Goal: Task Accomplishment & Management: Manage account settings

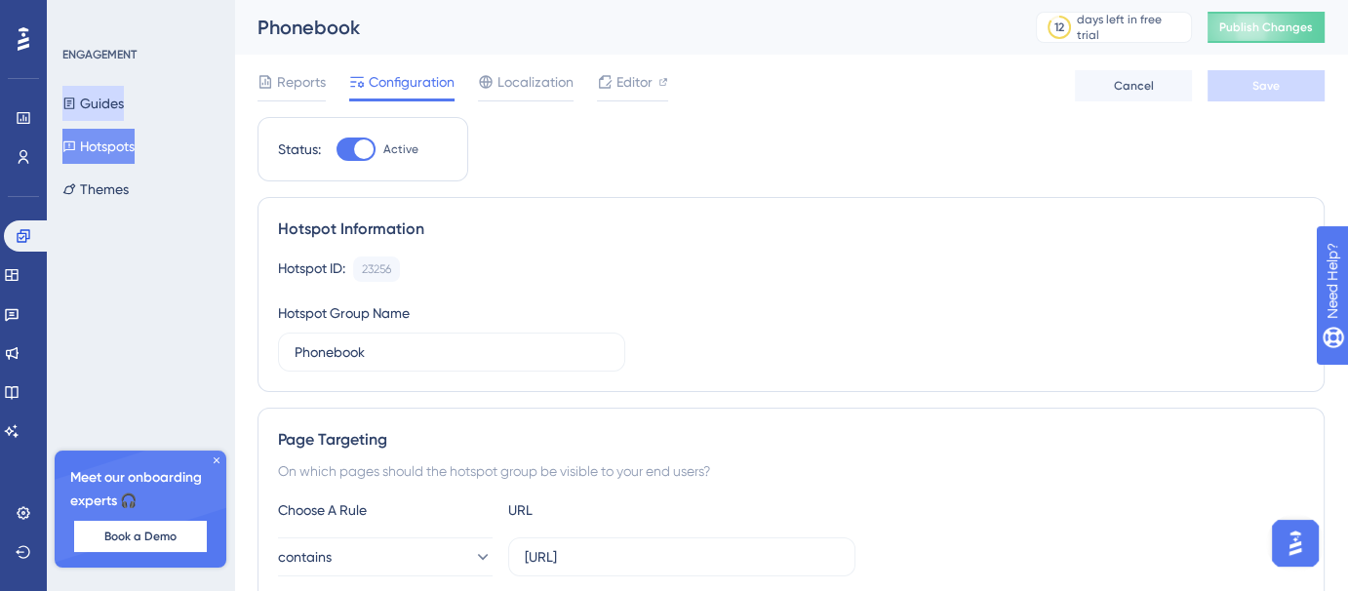
click at [124, 99] on button "Guides" at bounding box center [92, 103] width 61 height 35
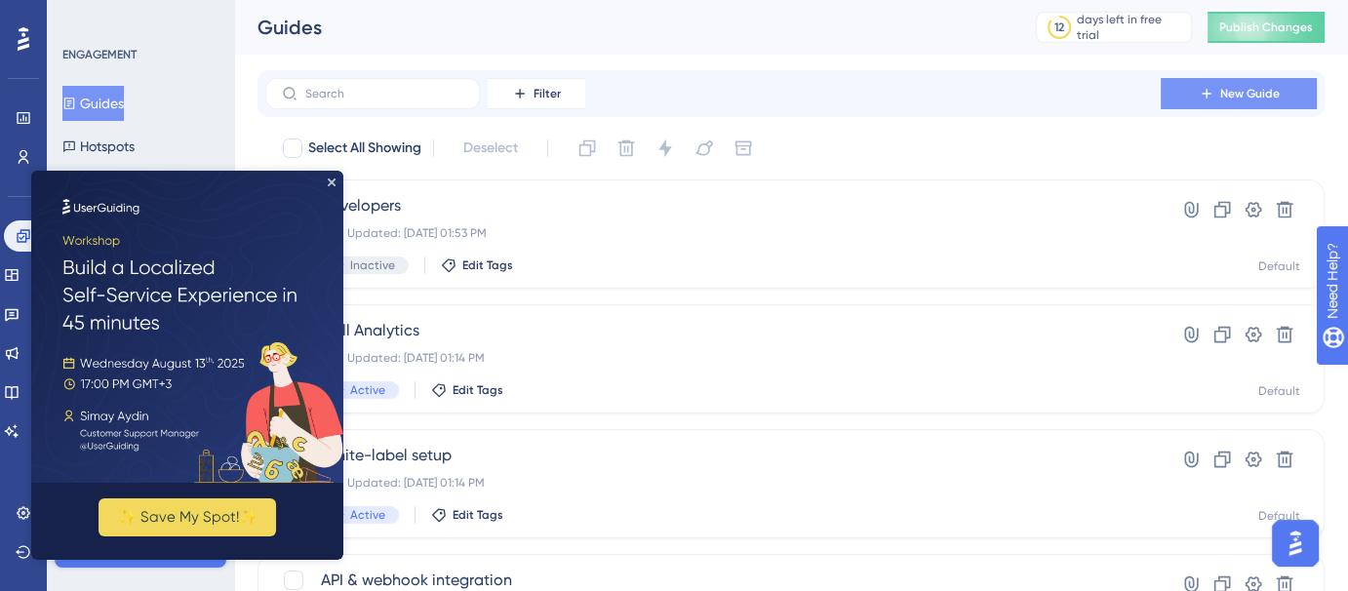
click at [1241, 80] on button "New Guide" at bounding box center [1239, 93] width 156 height 31
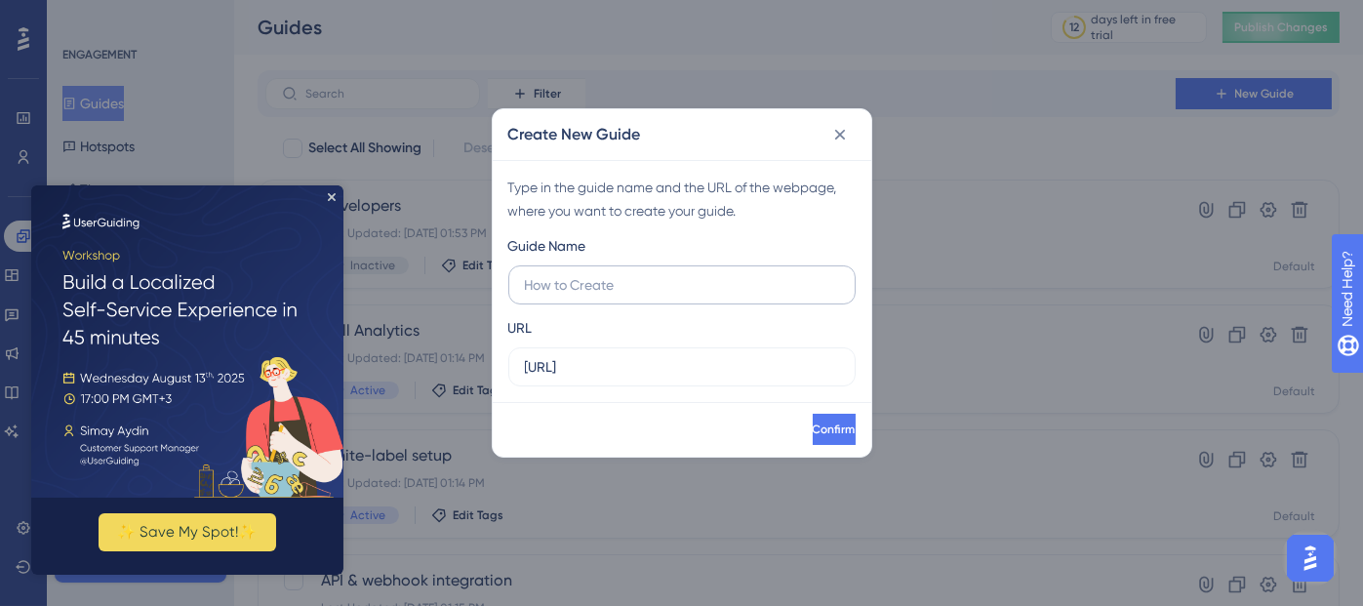
click at [797, 290] on input "text" at bounding box center [682, 284] width 314 height 21
type input "Global Prompt"
click at [784, 371] on input "https://voicehub-dev.dataqueue.ai" at bounding box center [682, 366] width 314 height 21
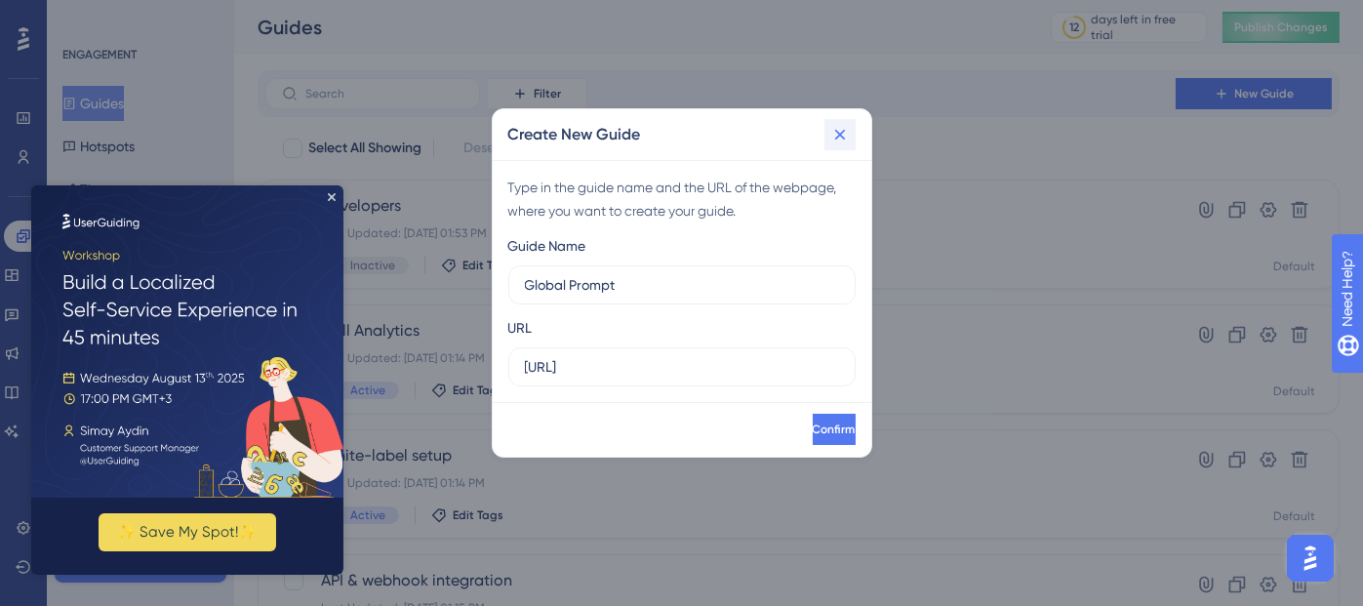
click at [832, 141] on icon at bounding box center [840, 135] width 20 height 20
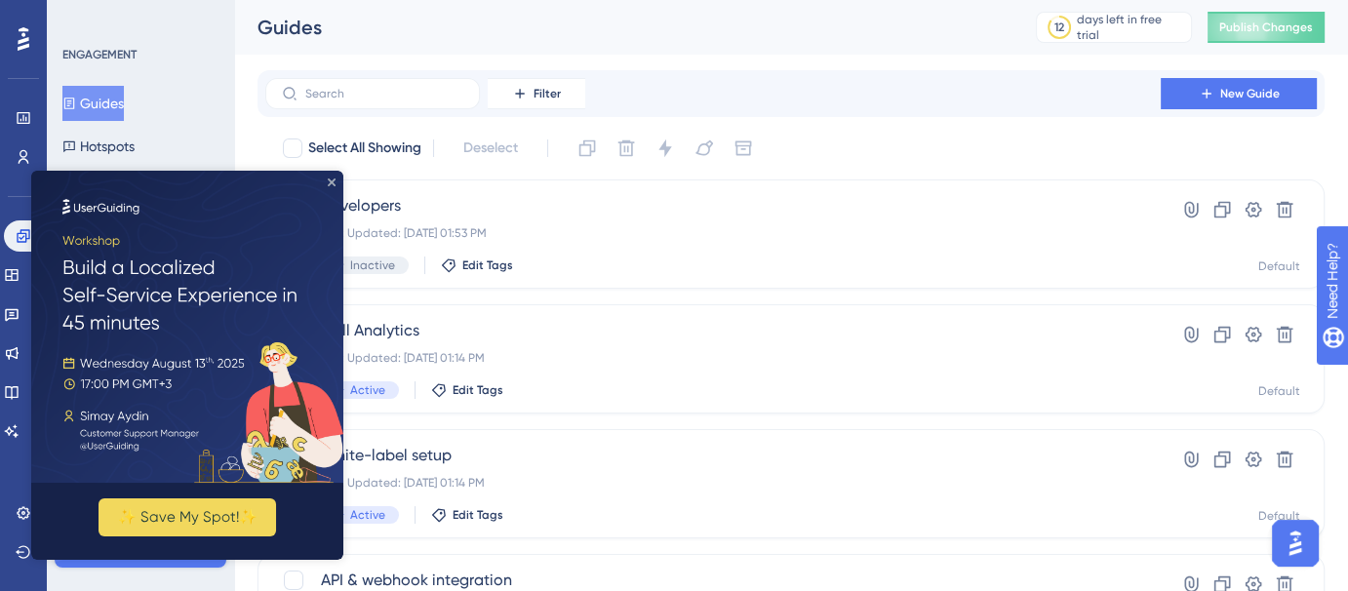
click at [331, 181] on icon "Close Preview" at bounding box center [332, 183] width 8 height 8
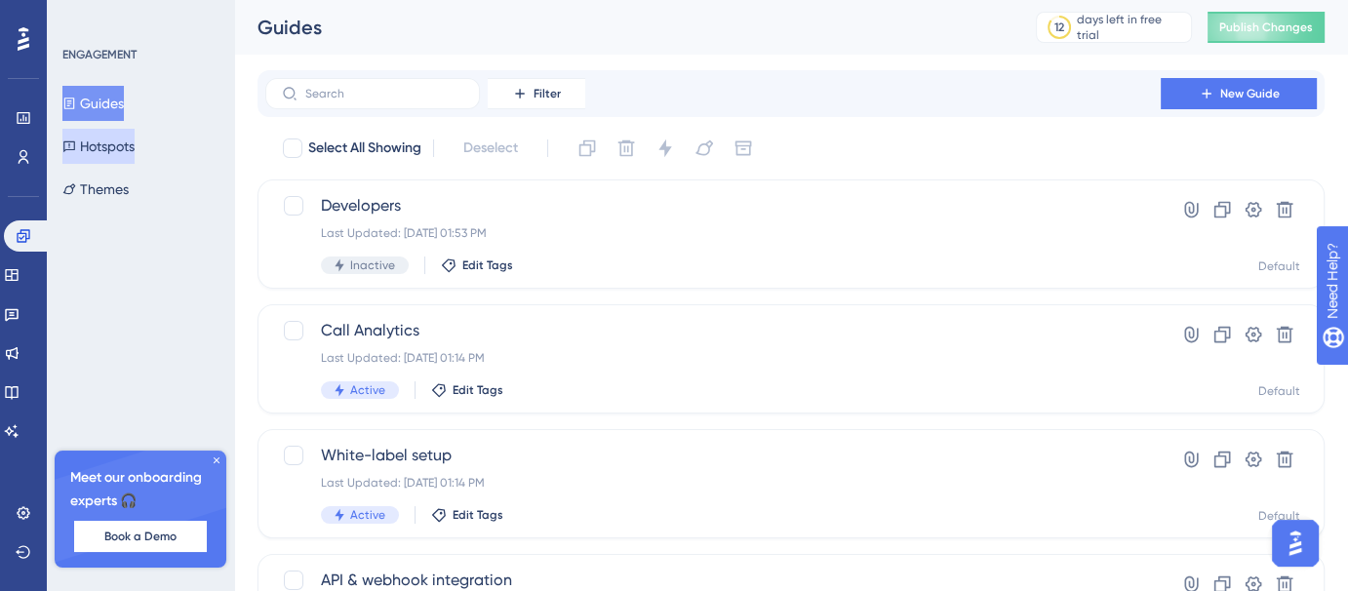
click at [114, 147] on button "Hotspots" at bounding box center [98, 146] width 72 height 35
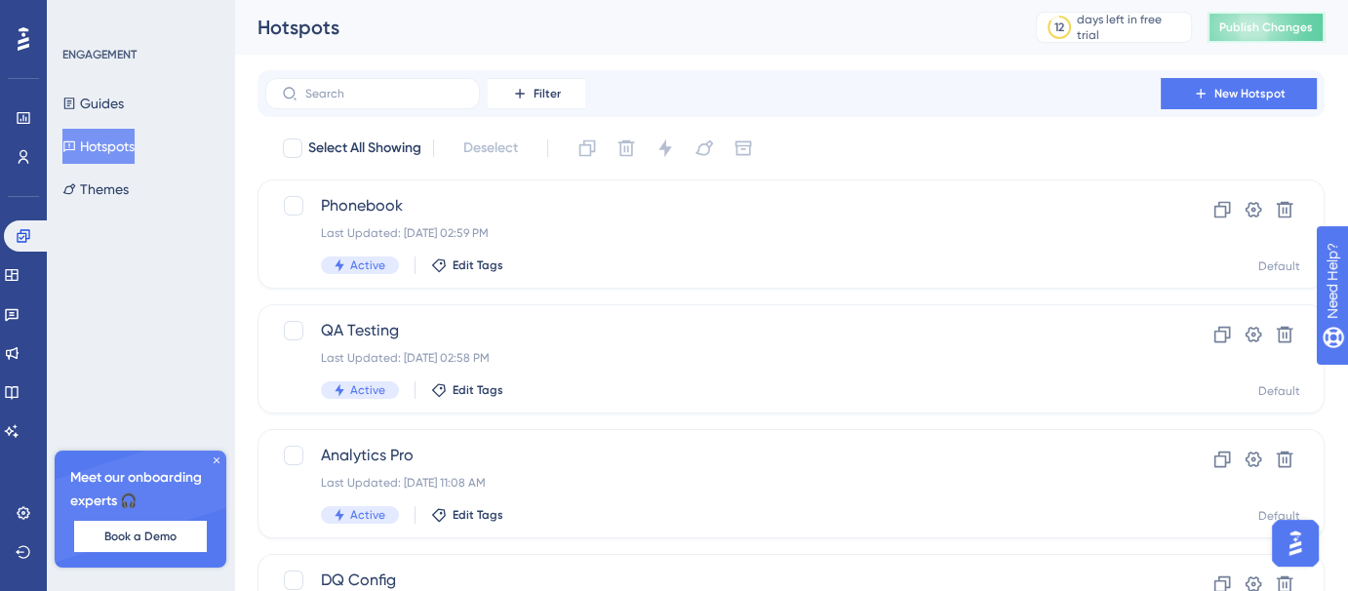
click at [1272, 36] on button "Publish Changes" at bounding box center [1266, 27] width 117 height 31
click at [1287, 27] on span "Publish Changes" at bounding box center [1267, 28] width 94 height 16
click at [1252, 30] on span "Publish Changes" at bounding box center [1267, 28] width 94 height 16
click at [1277, 36] on button "Publish Changes" at bounding box center [1266, 27] width 117 height 31
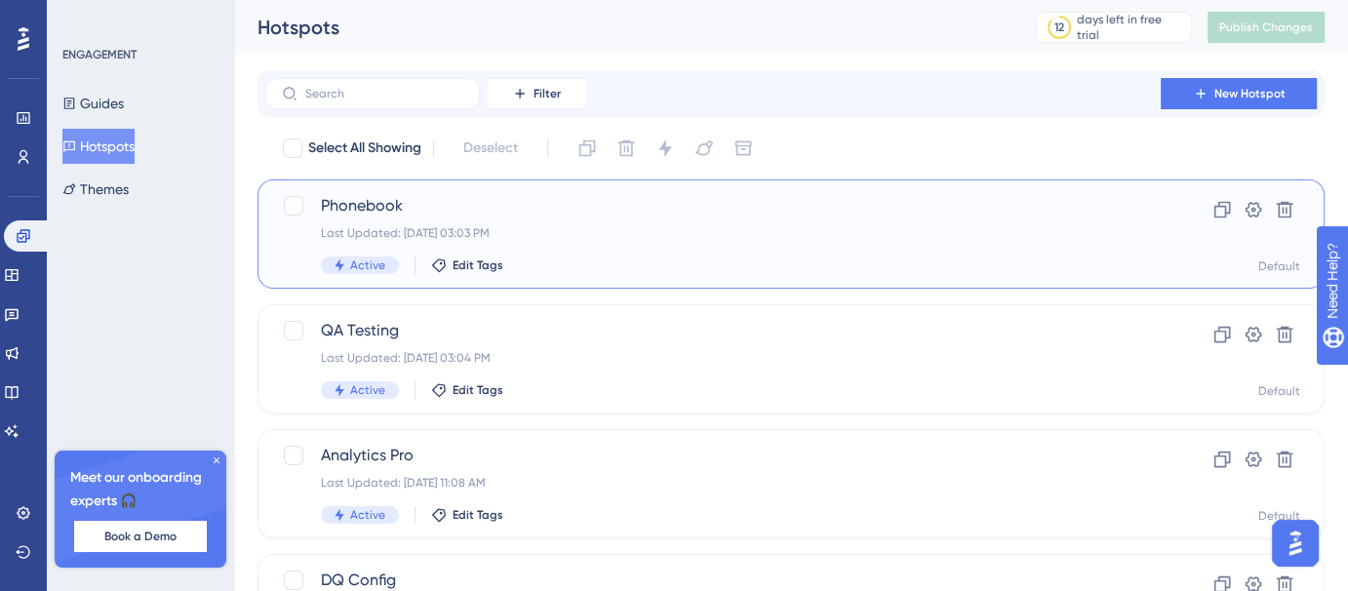
click at [648, 258] on div "Active Edit Tags" at bounding box center [713, 266] width 784 height 18
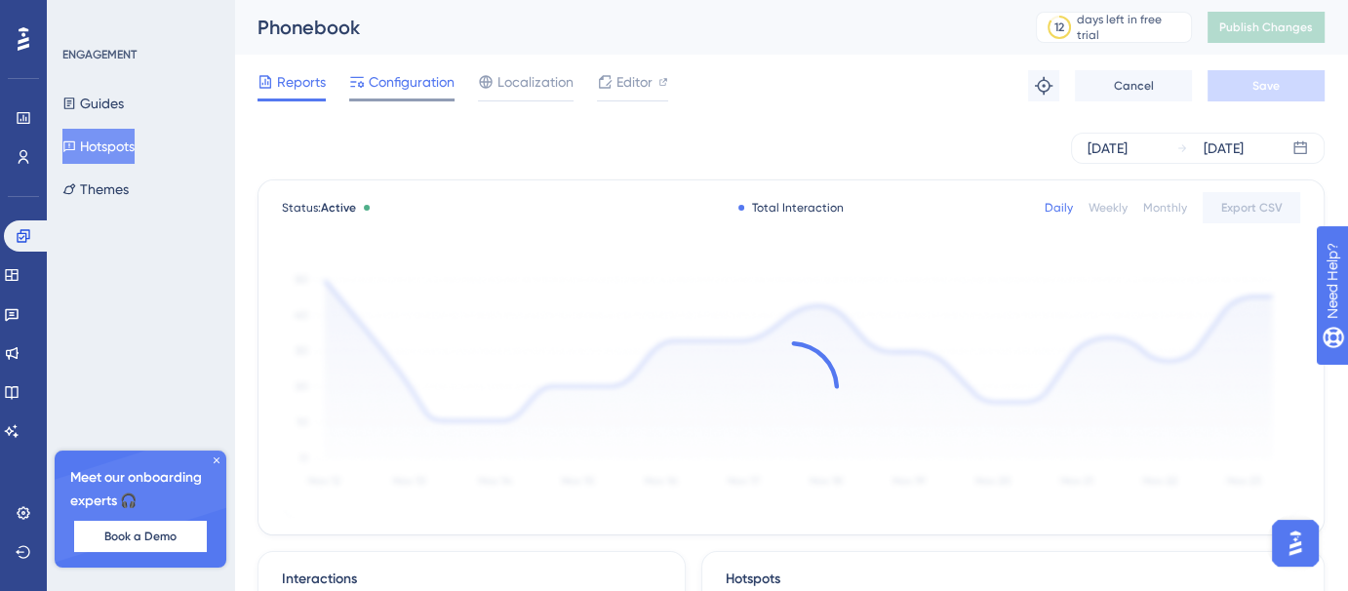
click at [380, 77] on span "Configuration" at bounding box center [412, 81] width 86 height 23
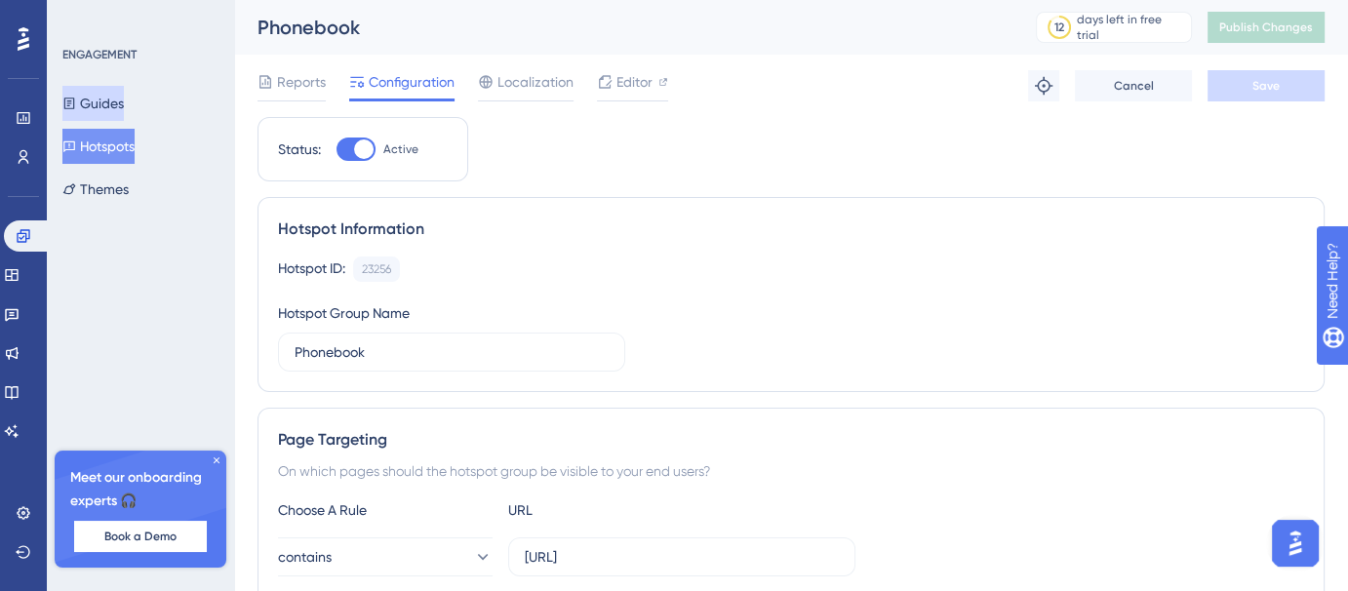
click at [120, 109] on button "Guides" at bounding box center [92, 103] width 61 height 35
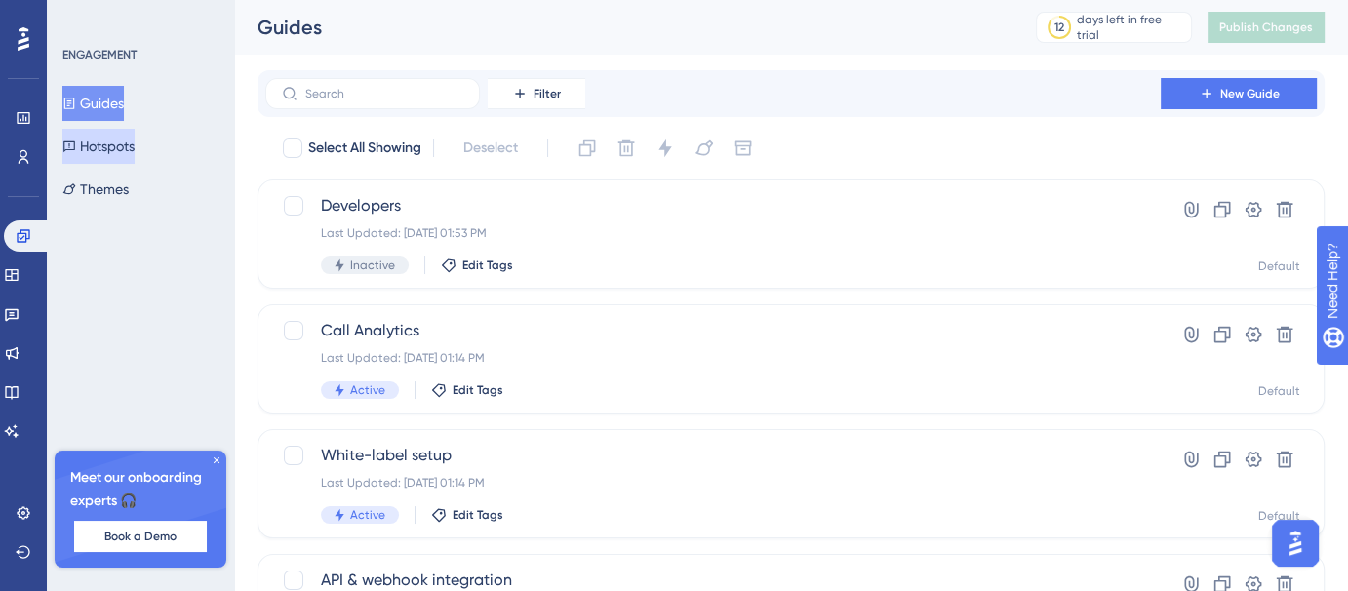
click at [126, 147] on button "Hotspots" at bounding box center [98, 146] width 72 height 35
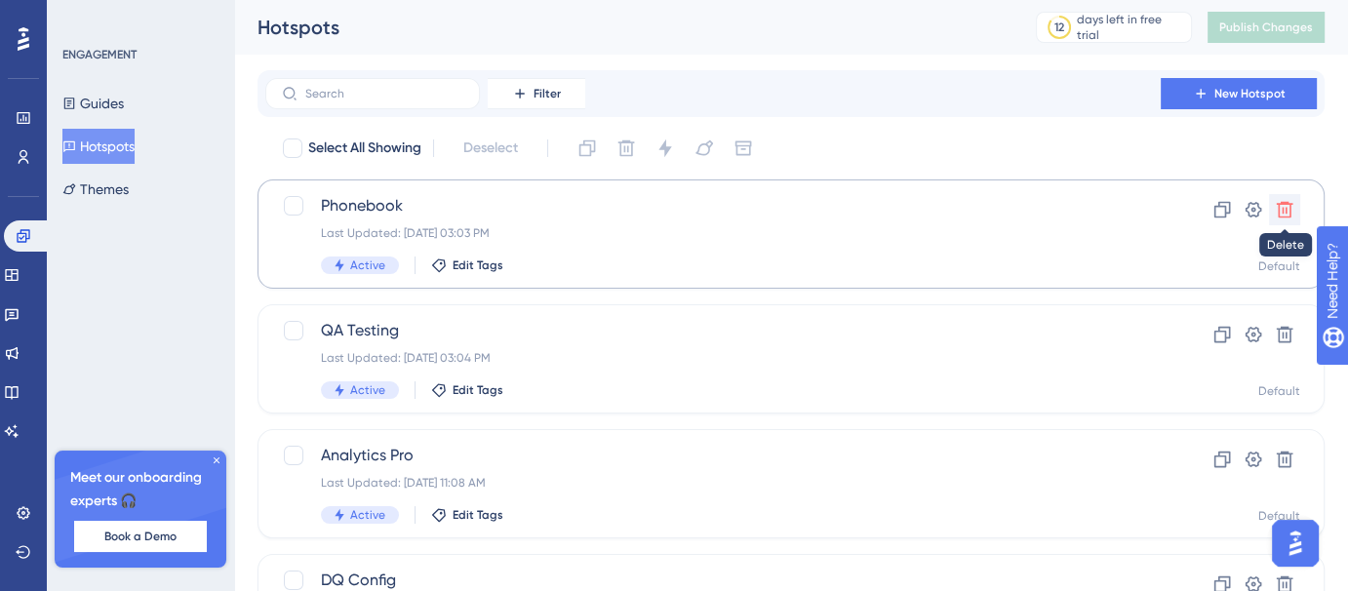
click at [1277, 207] on icon at bounding box center [1285, 210] width 20 height 20
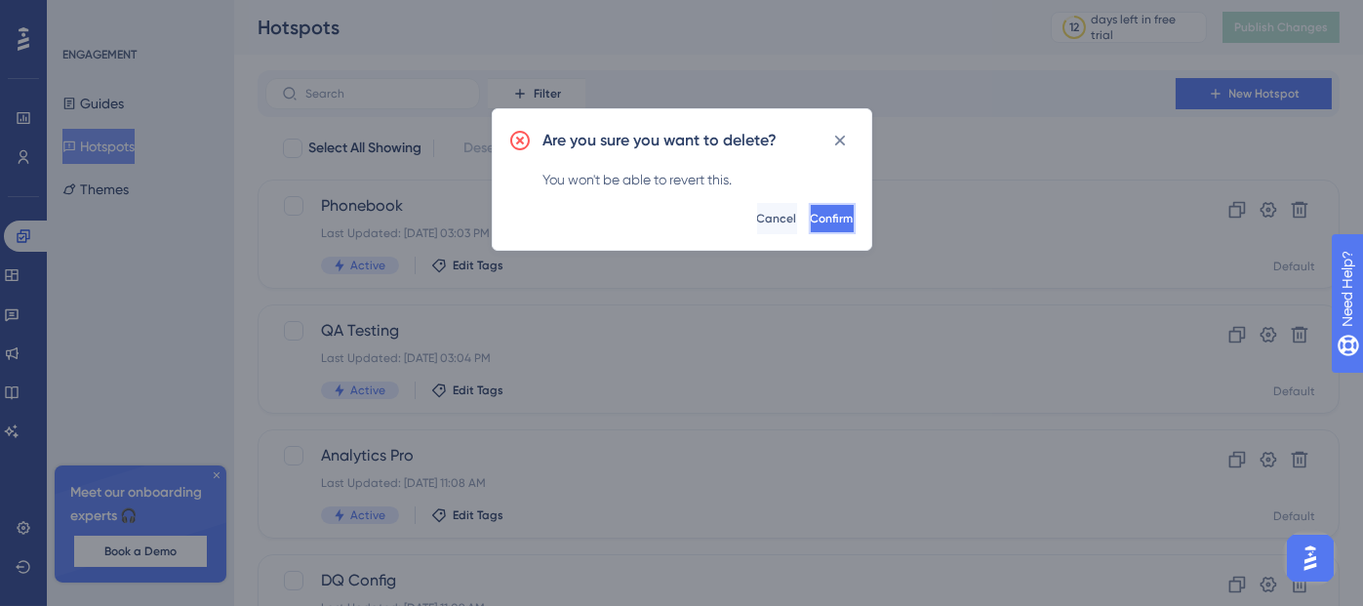
click at [829, 209] on button "Confirm" at bounding box center [832, 218] width 47 height 31
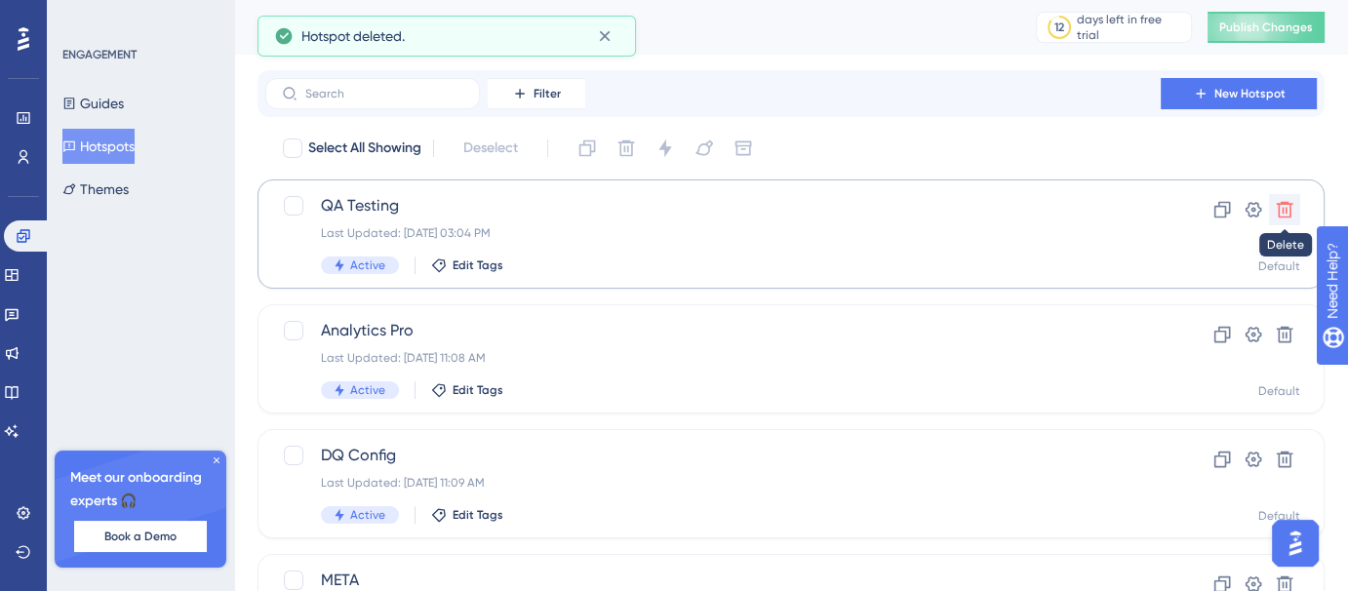
click at [1284, 220] on button at bounding box center [1284, 209] width 31 height 31
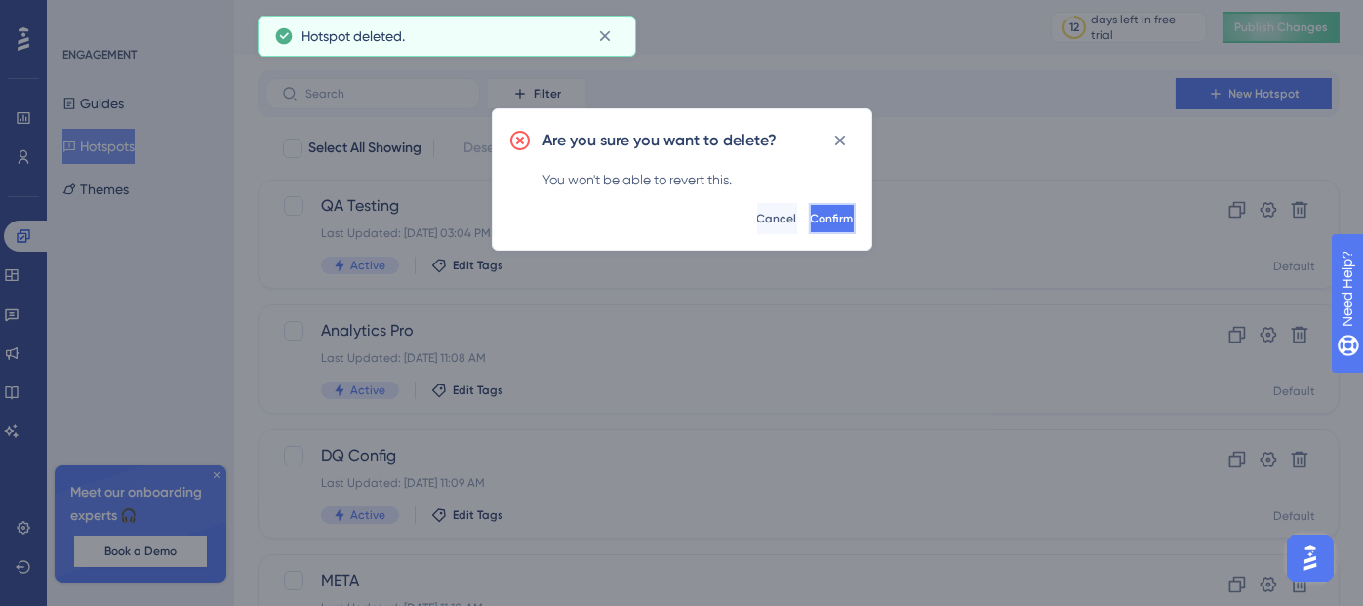
click at [842, 220] on button "Confirm" at bounding box center [832, 218] width 47 height 31
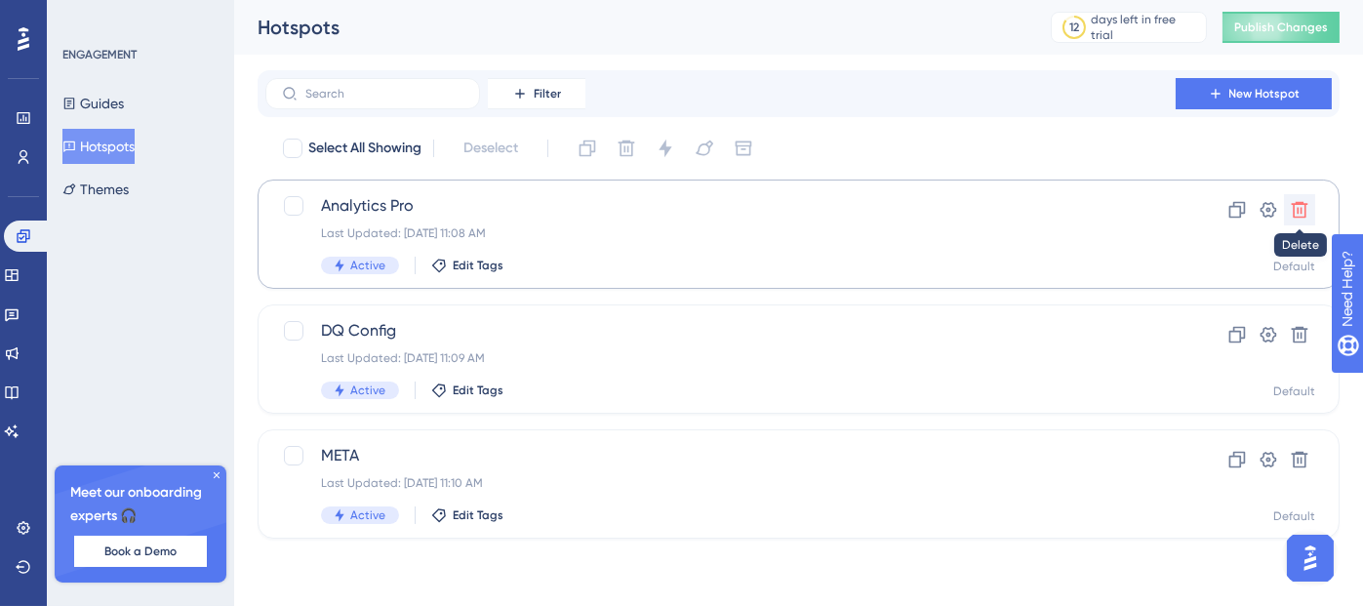
click at [1303, 205] on icon at bounding box center [1300, 210] width 20 height 20
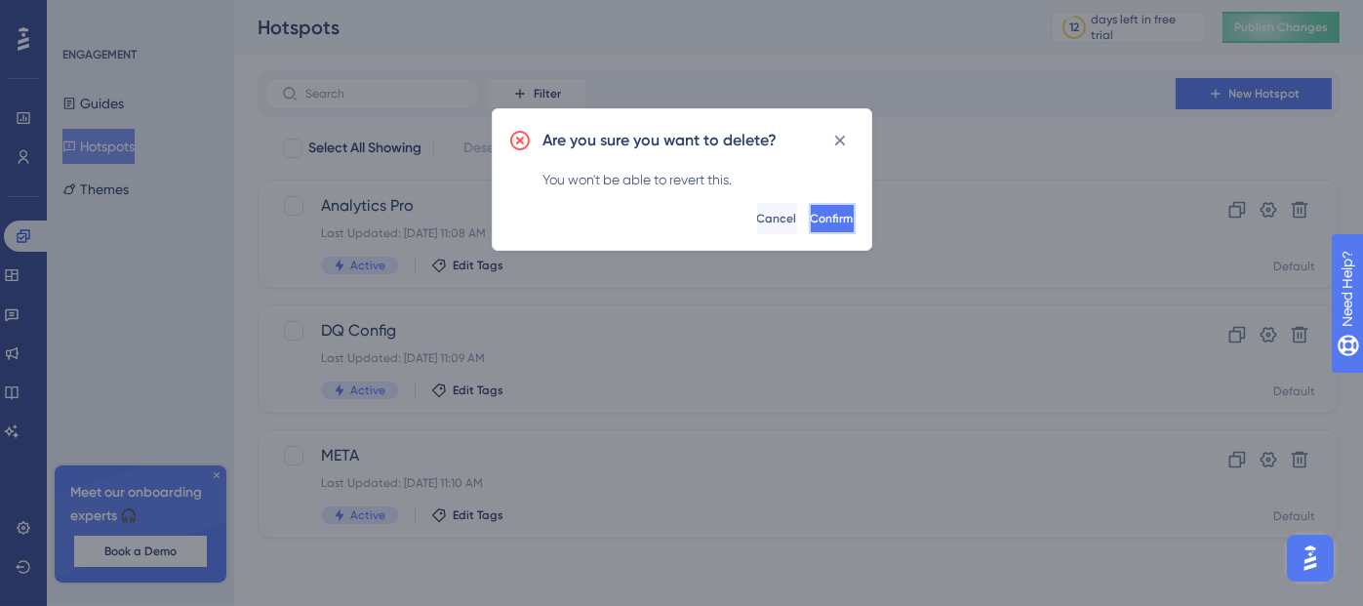
click at [813, 211] on span "Confirm" at bounding box center [832, 219] width 43 height 16
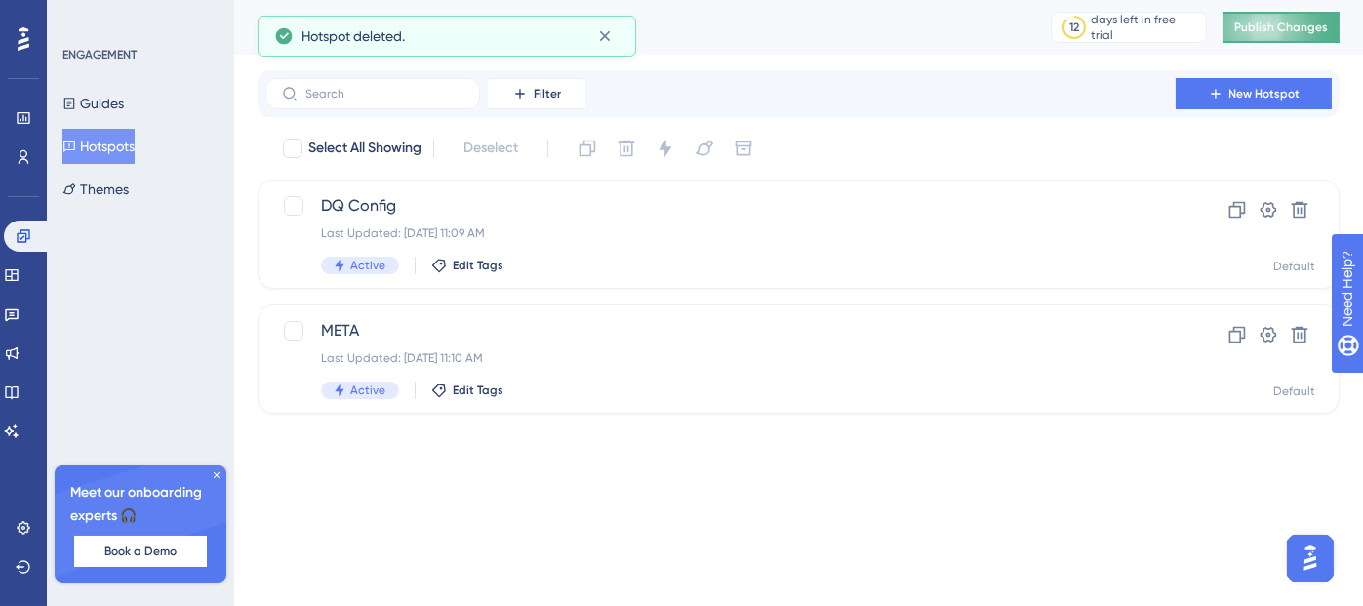
click at [1303, 28] on span "Publish Changes" at bounding box center [1281, 28] width 94 height 16
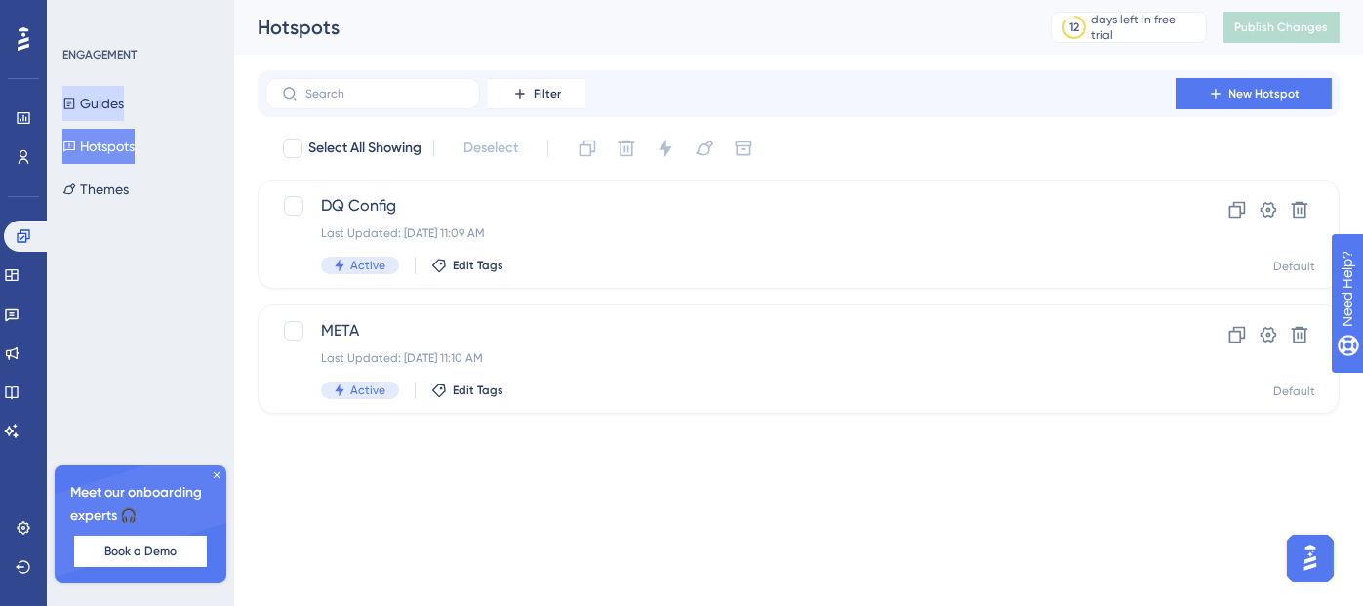
click at [83, 111] on button "Guides" at bounding box center [92, 103] width 61 height 35
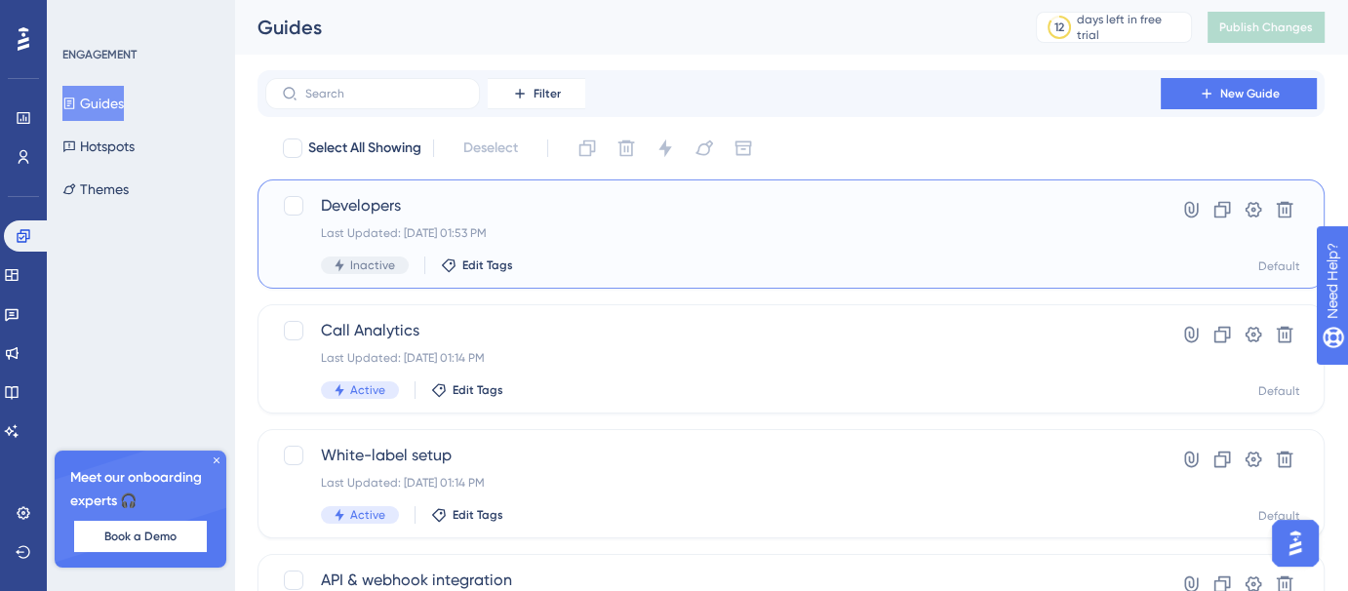
click at [579, 215] on span "Developers" at bounding box center [713, 205] width 784 height 23
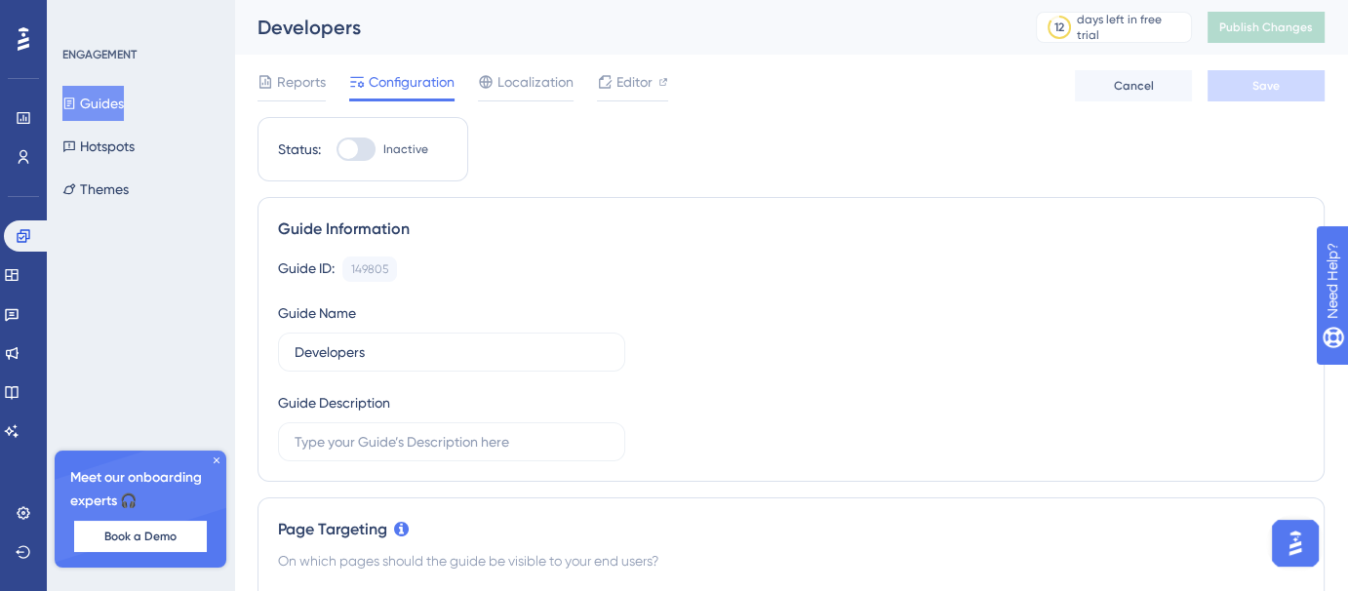
click at [124, 113] on button "Guides" at bounding box center [92, 103] width 61 height 35
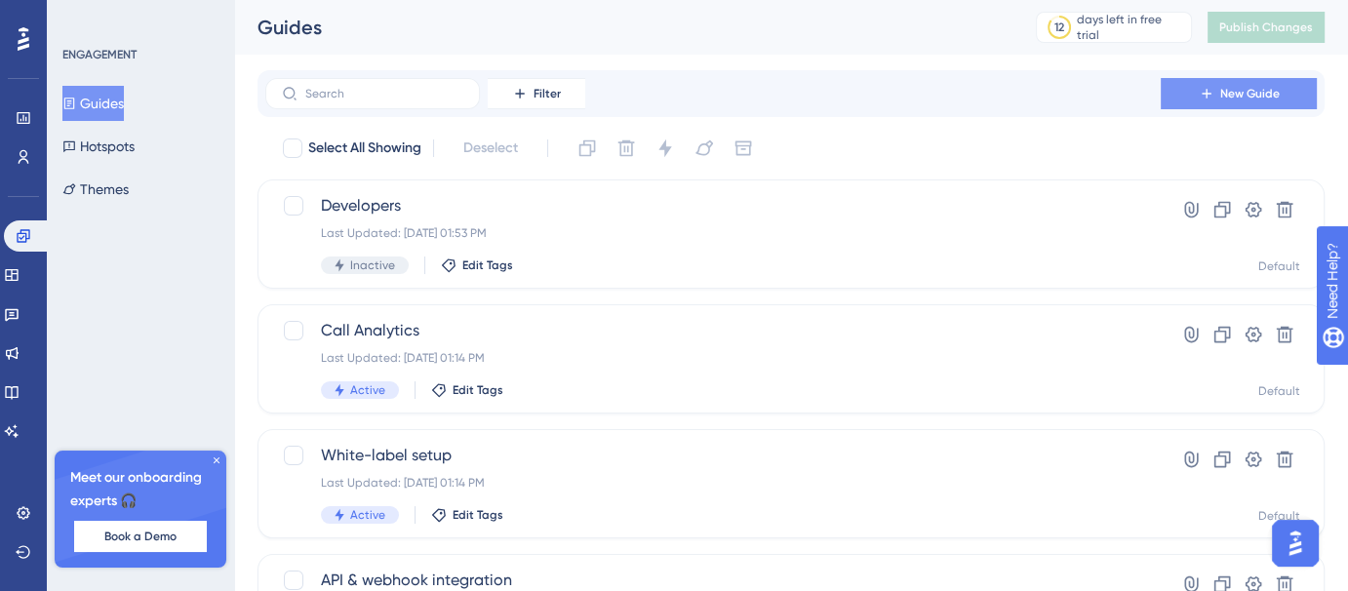
click at [1253, 86] on span "New Guide" at bounding box center [1250, 94] width 60 height 16
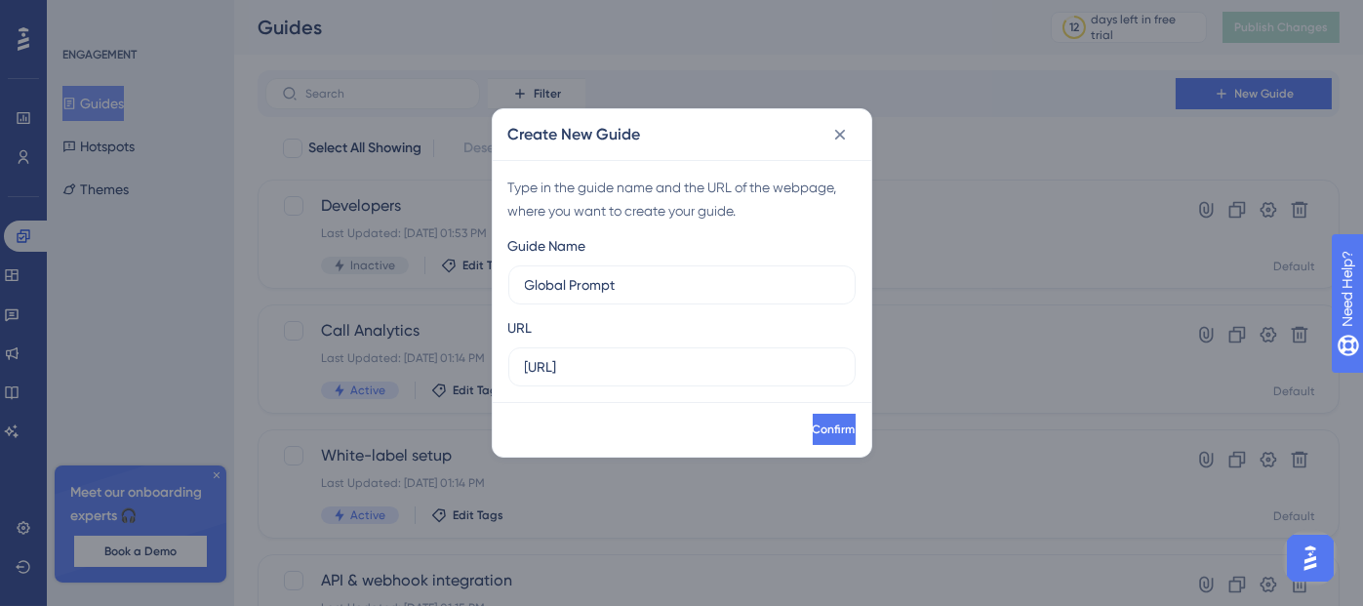
type input "Global Prompt"
click at [638, 378] on label "https://voicehub-dev.dataqueue.ai" at bounding box center [681, 366] width 347 height 39
click at [638, 378] on input "https://voicehub-dev.dataqueue.ai" at bounding box center [682, 366] width 314 height 21
paste input "/workspaces/689b2e9bd16ff7ce1d2406bf/settings"
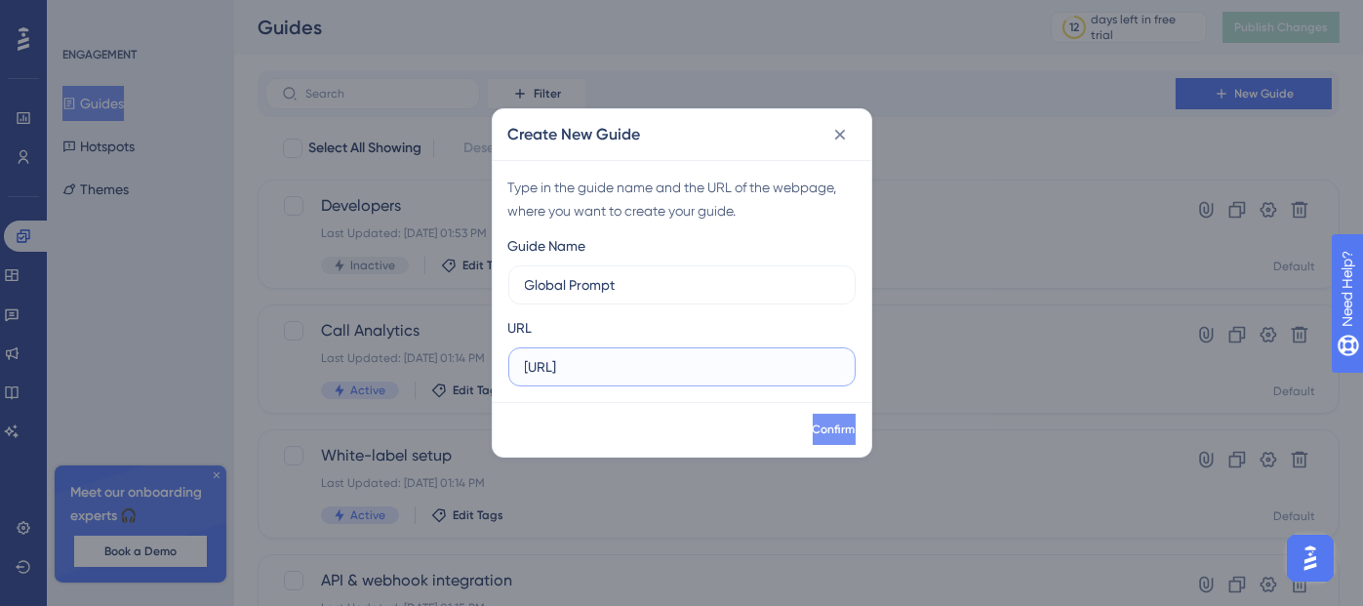
type input "https://voicehub-dev.dataqueue.ai/workspaces/689b2e9bd16ff7ce1d2406bf/settings"
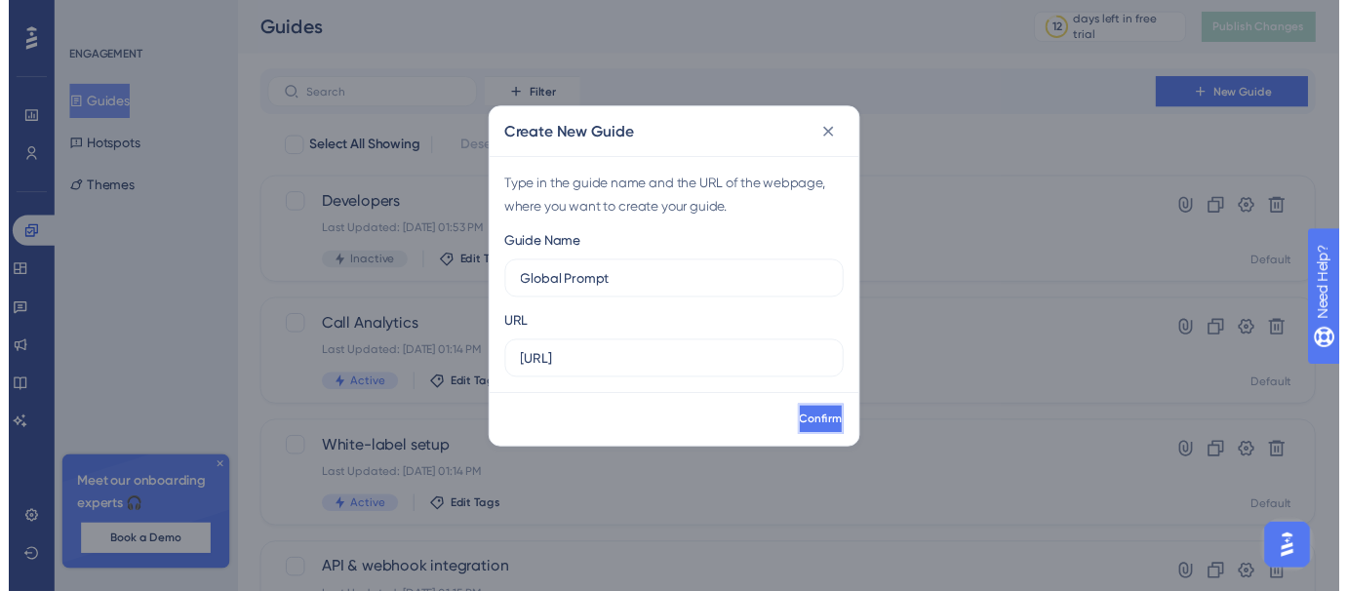
scroll to position [0, 0]
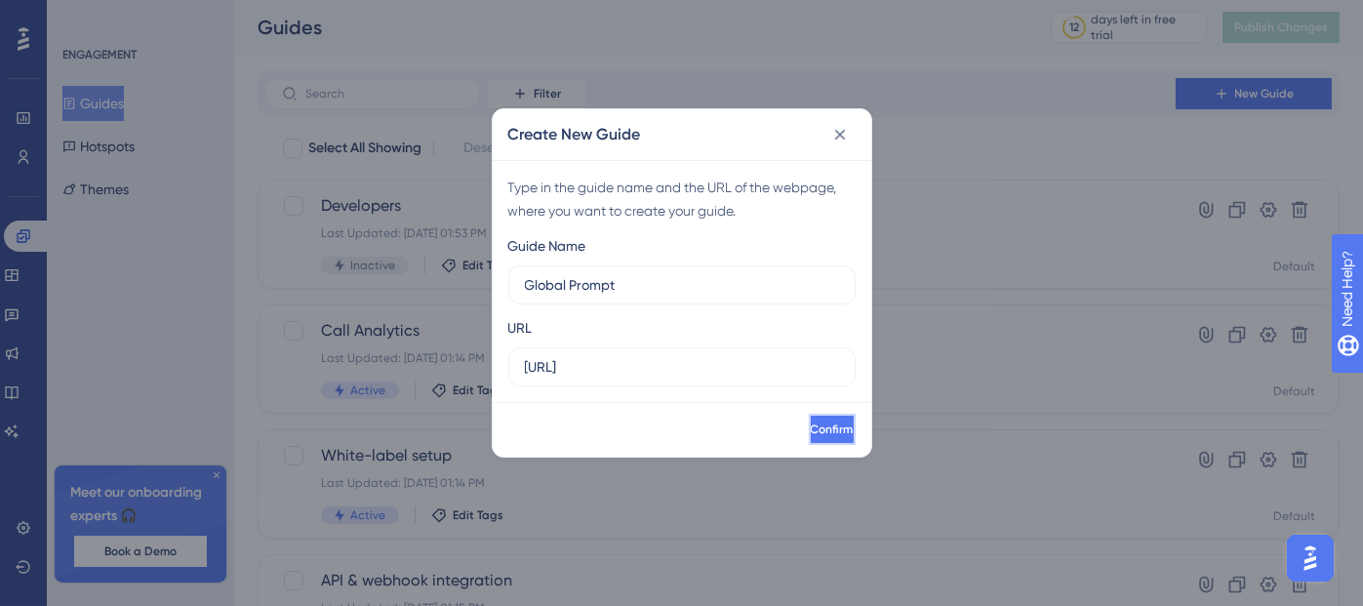
click at [823, 420] on button "Confirm" at bounding box center [832, 429] width 47 height 31
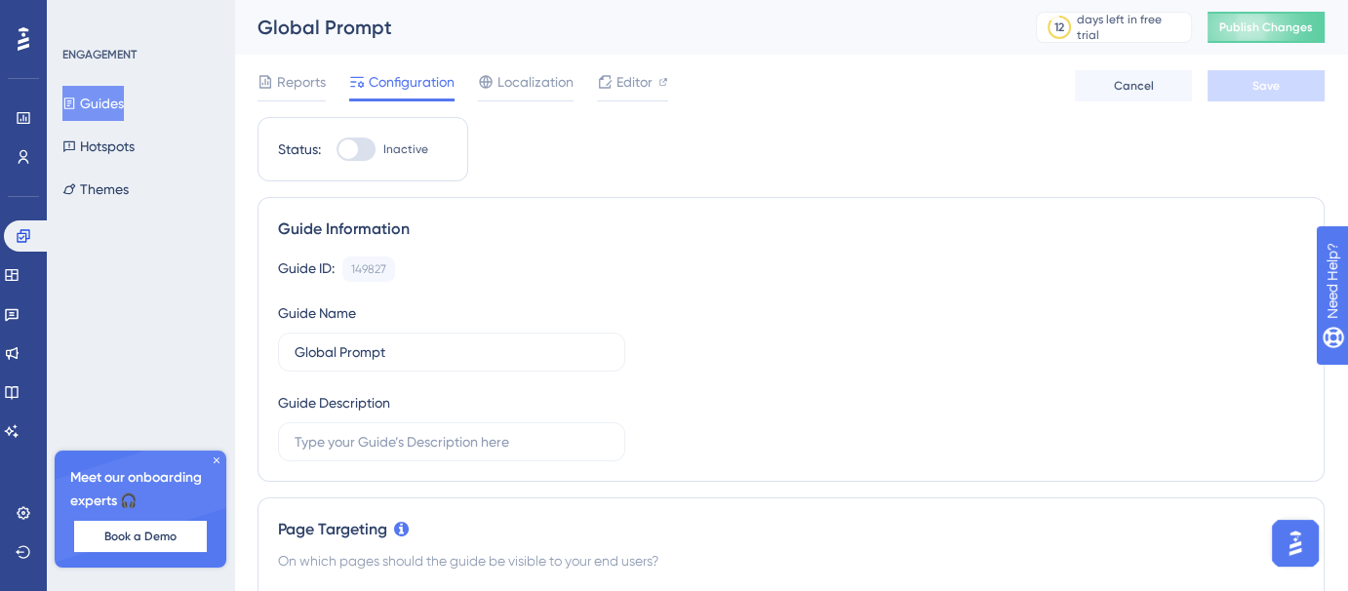
click at [114, 98] on button "Guides" at bounding box center [92, 103] width 61 height 35
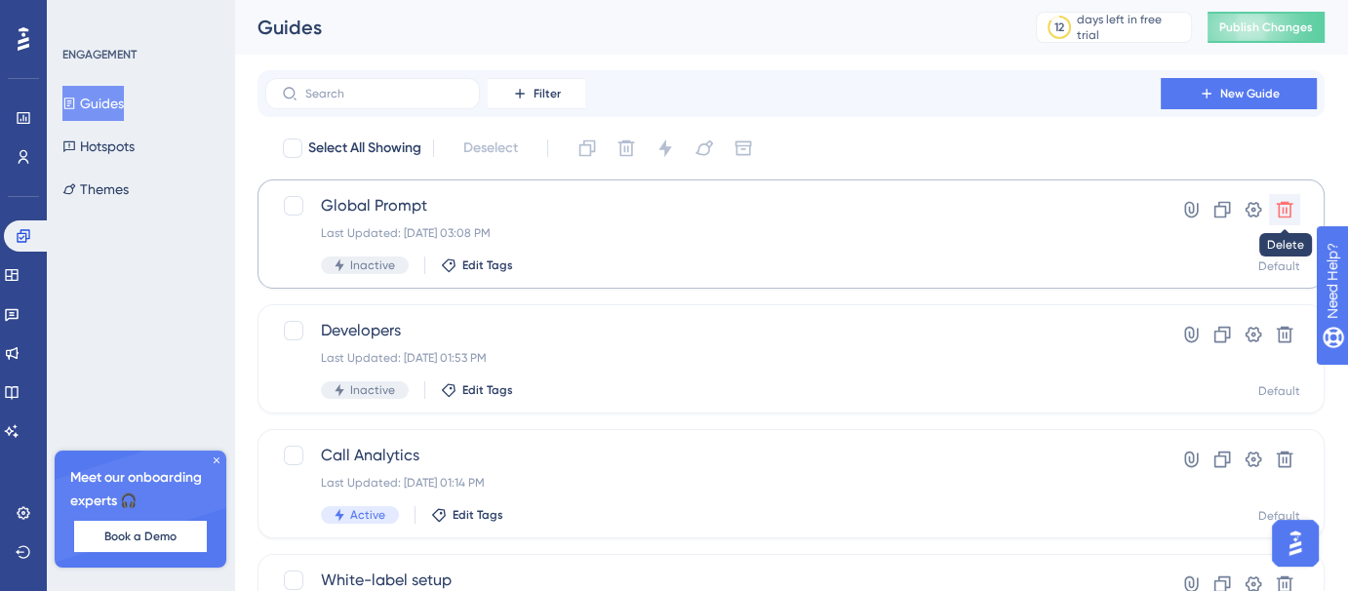
click at [1293, 209] on icon at bounding box center [1285, 210] width 20 height 20
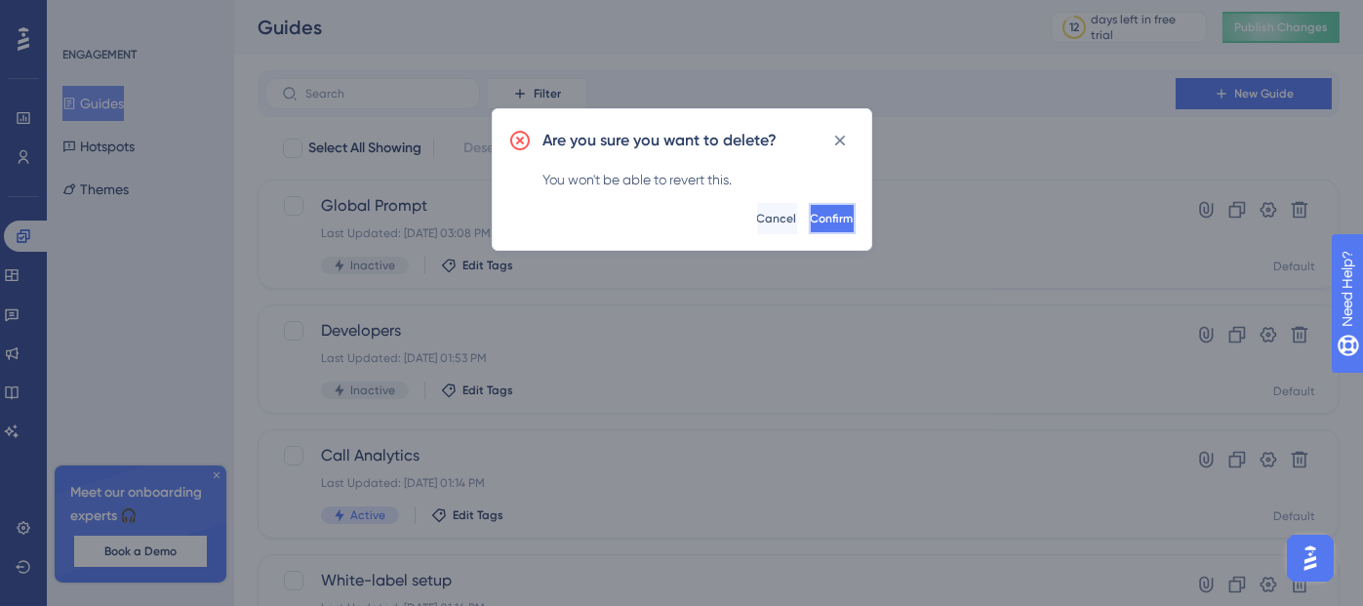
click at [811, 216] on span "Confirm" at bounding box center [832, 219] width 43 height 16
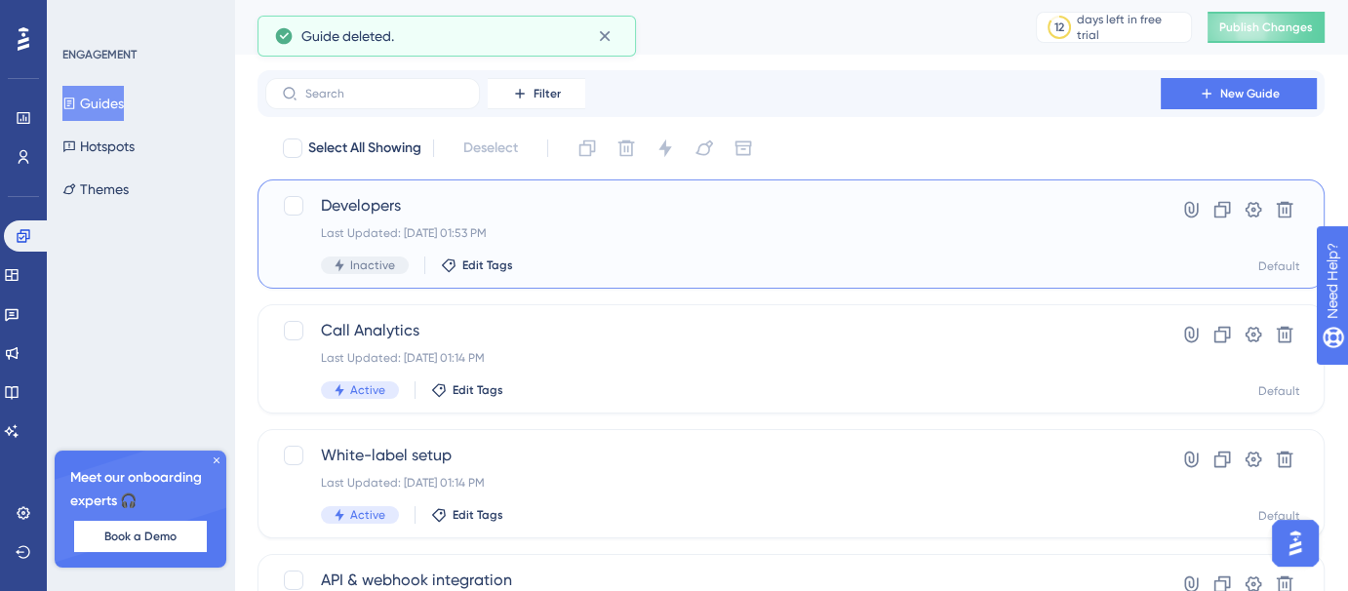
click at [638, 217] on span "Developers" at bounding box center [713, 205] width 784 height 23
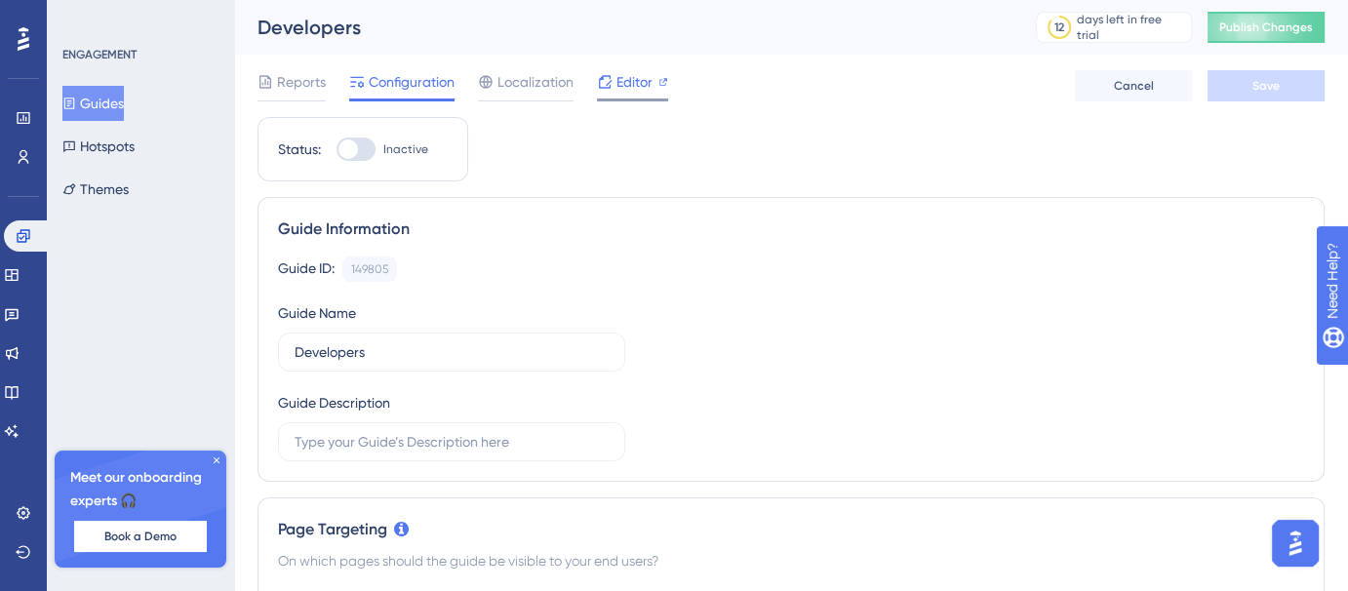
click at [619, 87] on span "Editor" at bounding box center [635, 81] width 36 height 23
click at [119, 195] on button "Themes" at bounding box center [95, 189] width 66 height 35
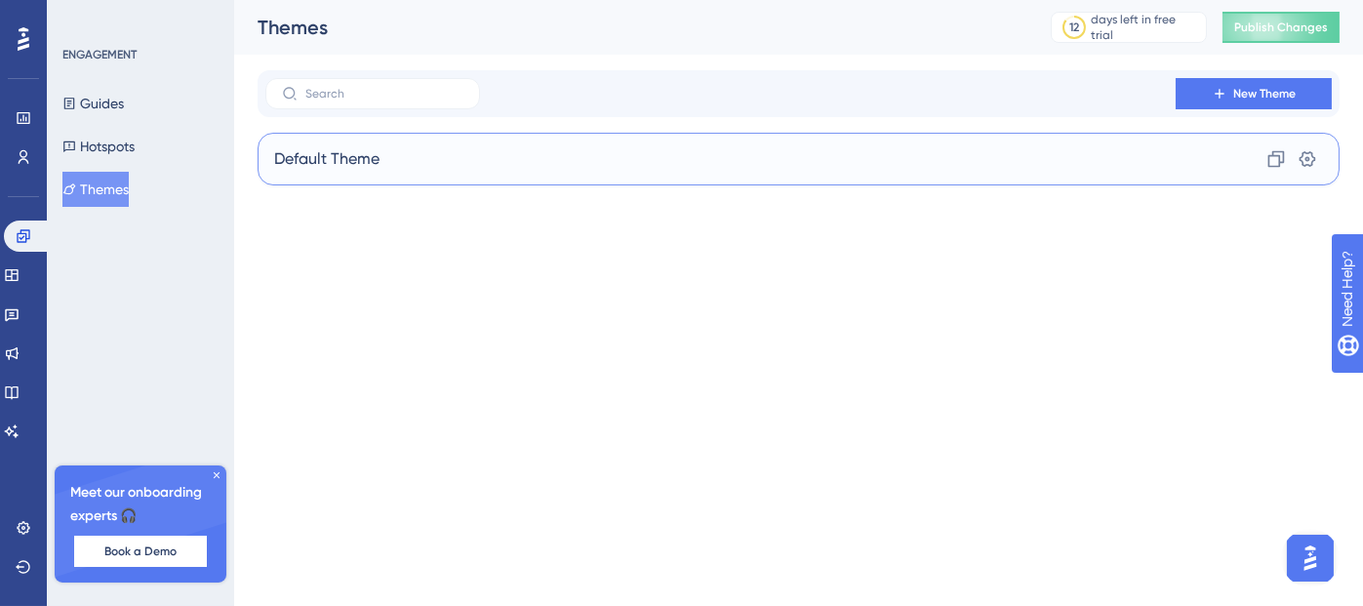
click at [704, 142] on div "Default Theme Clone Settings" at bounding box center [799, 159] width 1082 height 53
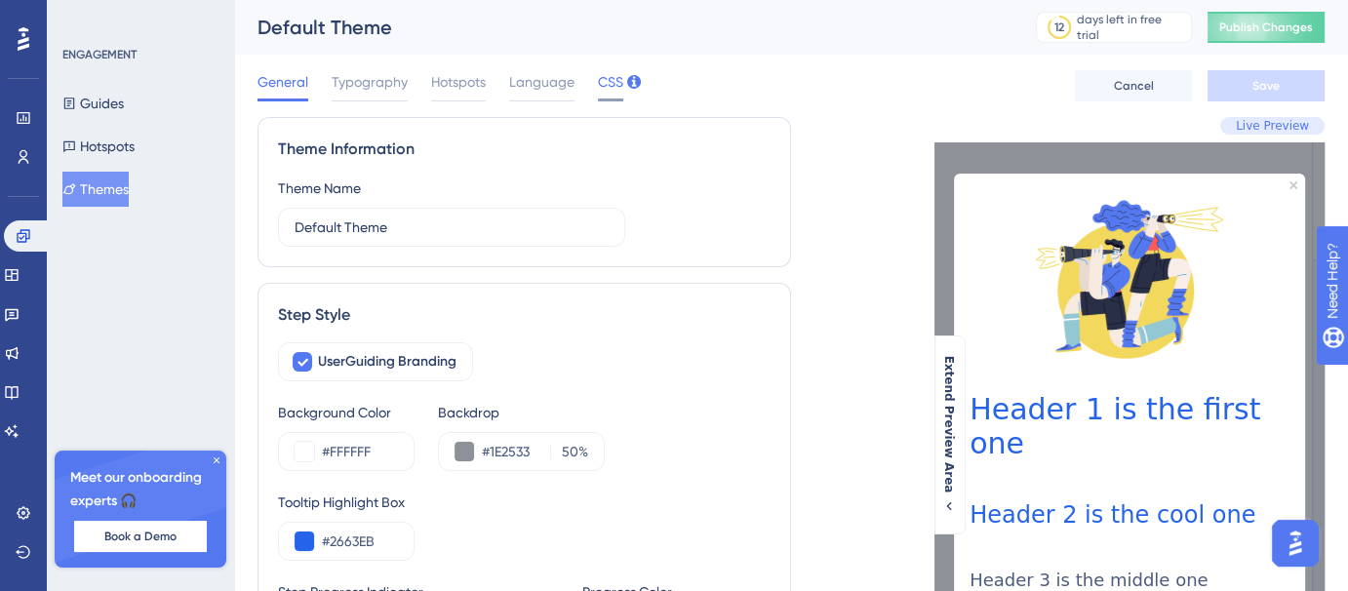
click at [605, 78] on span "CSS" at bounding box center [610, 81] width 25 height 23
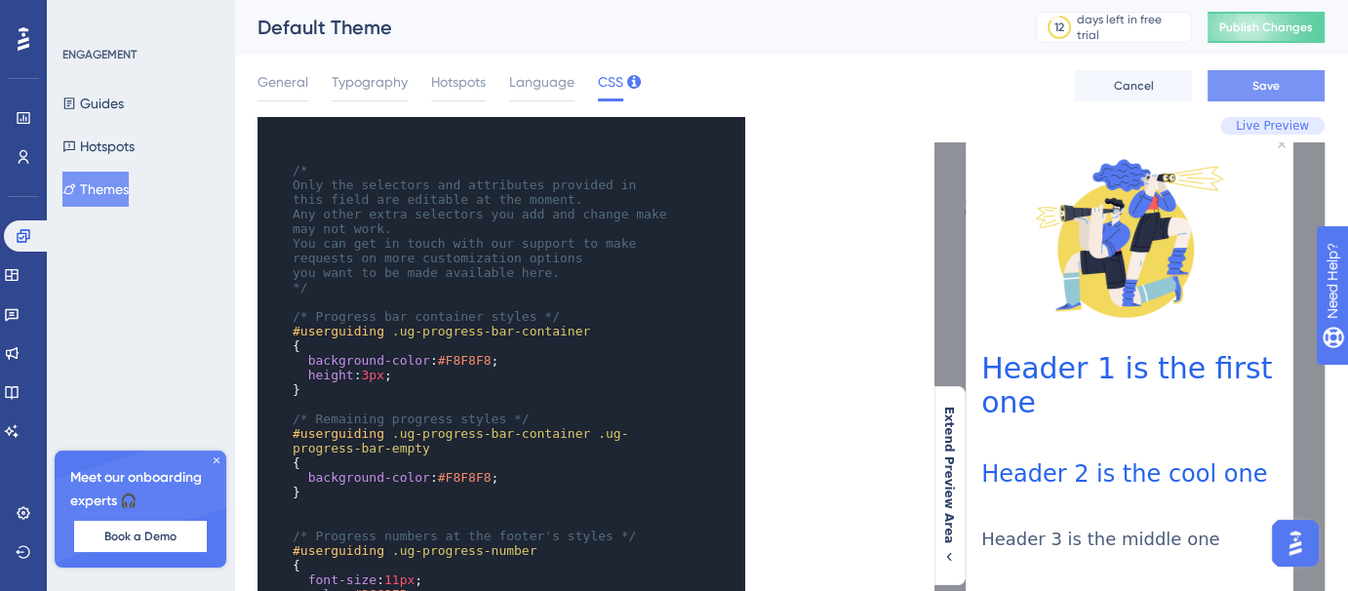
click at [1285, 90] on button "Save" at bounding box center [1266, 85] width 117 height 31
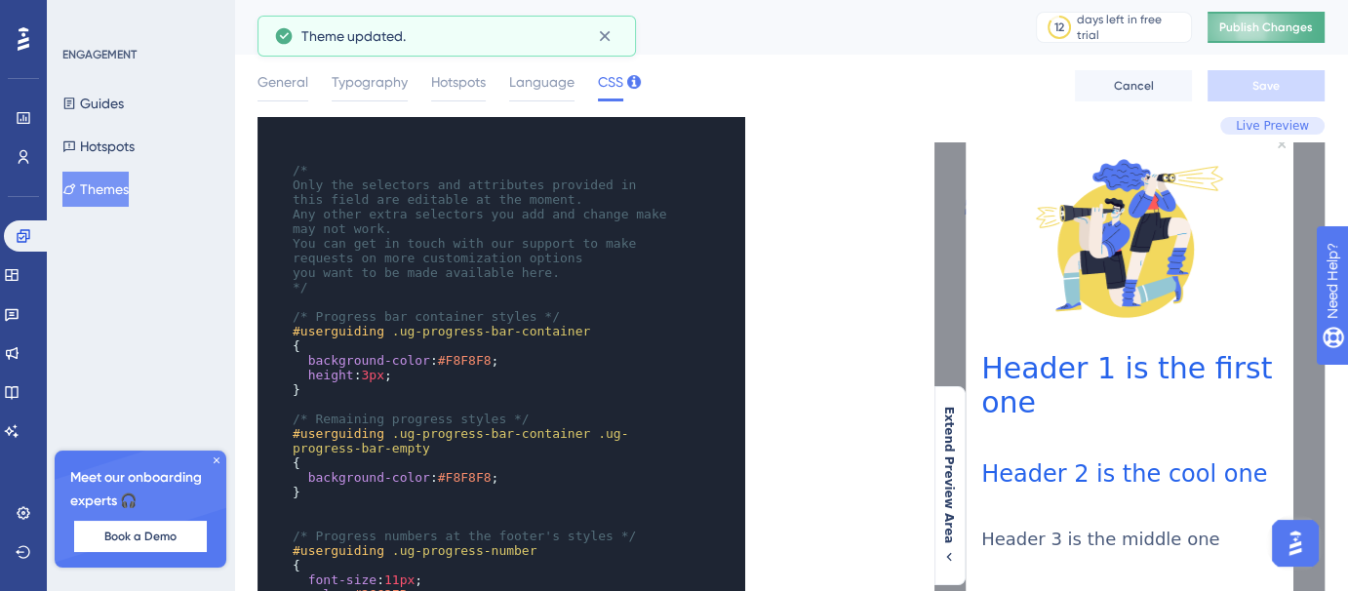
click at [1278, 35] on button "Publish Changes" at bounding box center [1266, 27] width 117 height 31
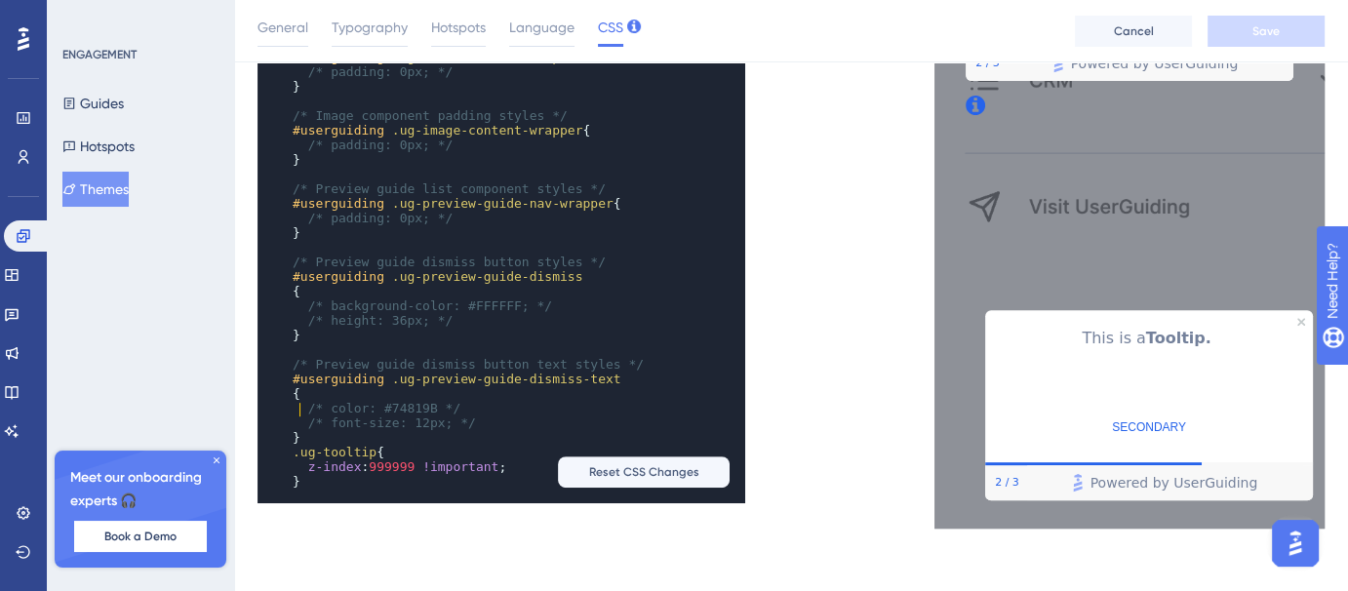
type textarea ".ug-tooltip { z-index: 999999 !important; }"
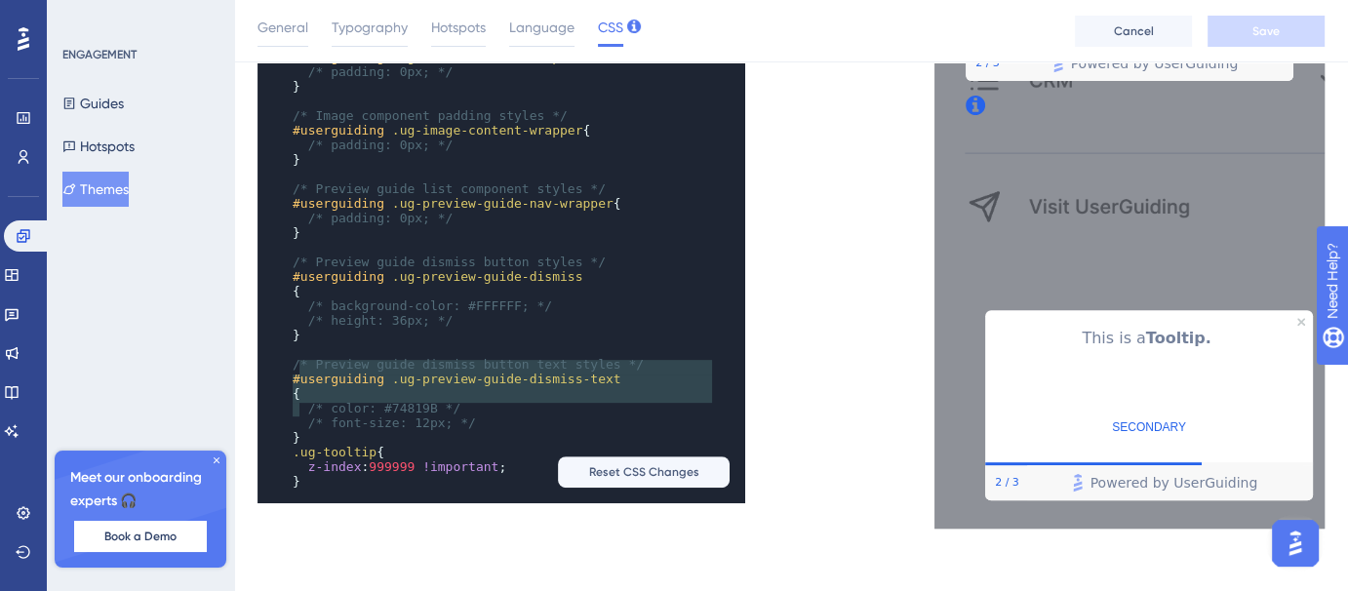
drag, startPoint x: 330, startPoint y: 410, endPoint x: 299, endPoint y: 365, distance: 54.7
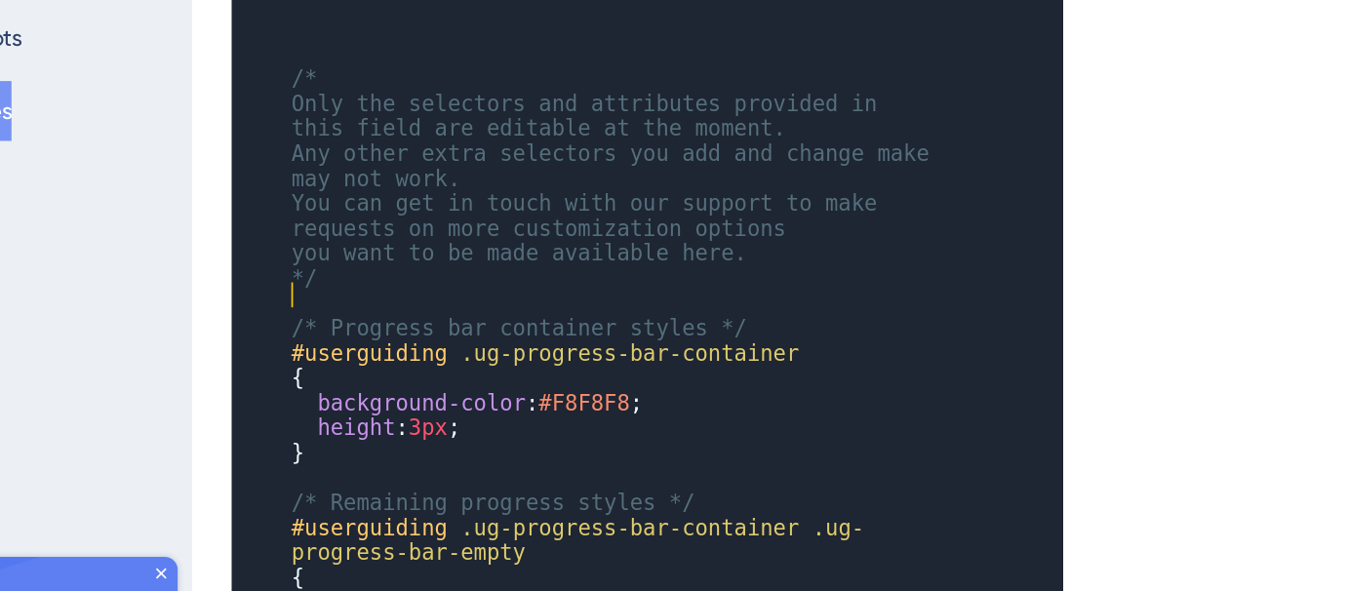
click at [317, 295] on pre "​" at bounding box center [482, 302] width 387 height 15
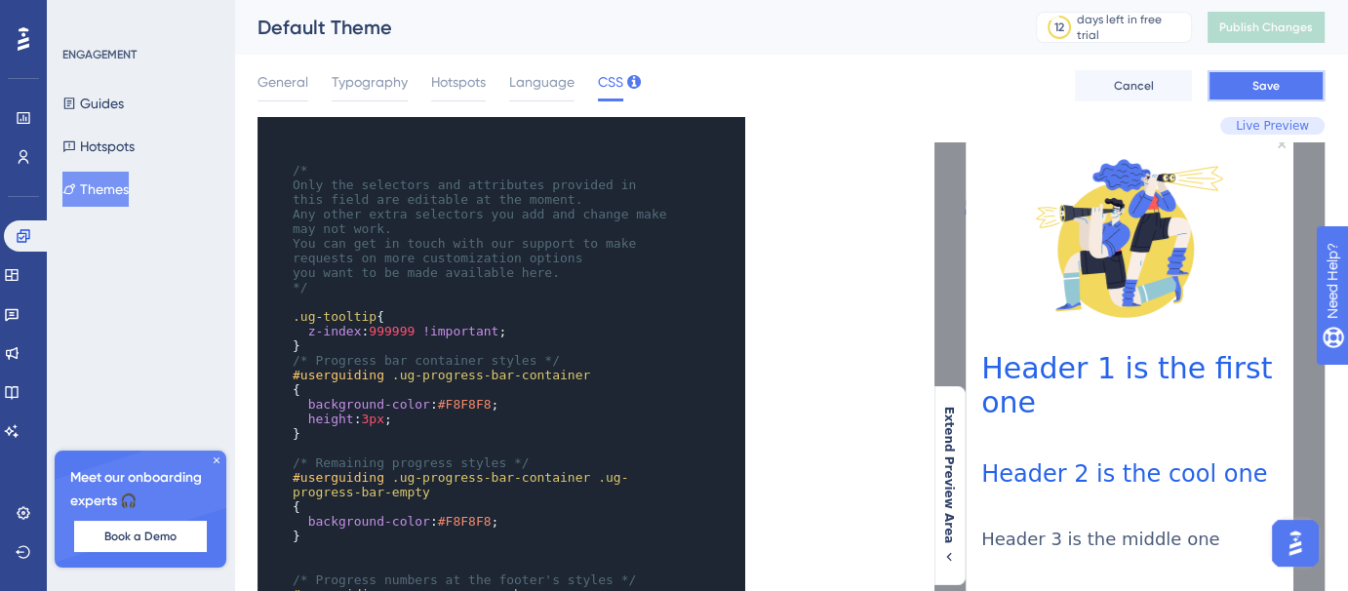
click at [1245, 92] on button "Save" at bounding box center [1266, 85] width 117 height 31
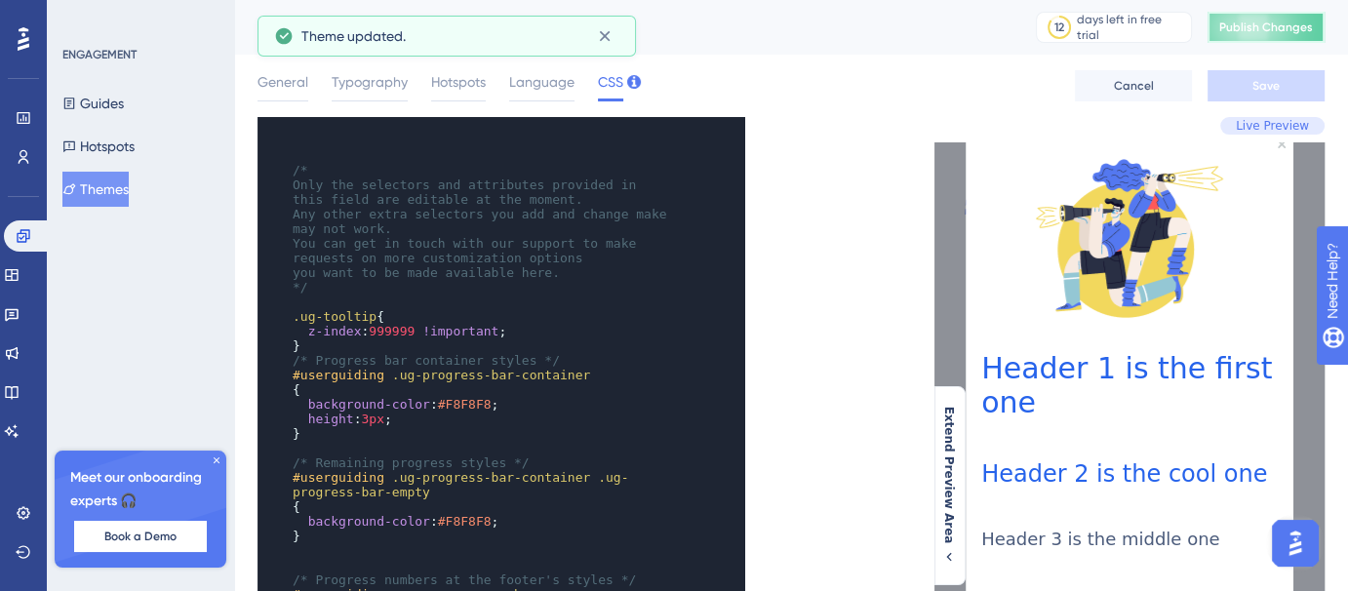
click at [1295, 32] on span "Publish Changes" at bounding box center [1267, 28] width 94 height 16
